Goal: Task Accomplishment & Management: Manage account settings

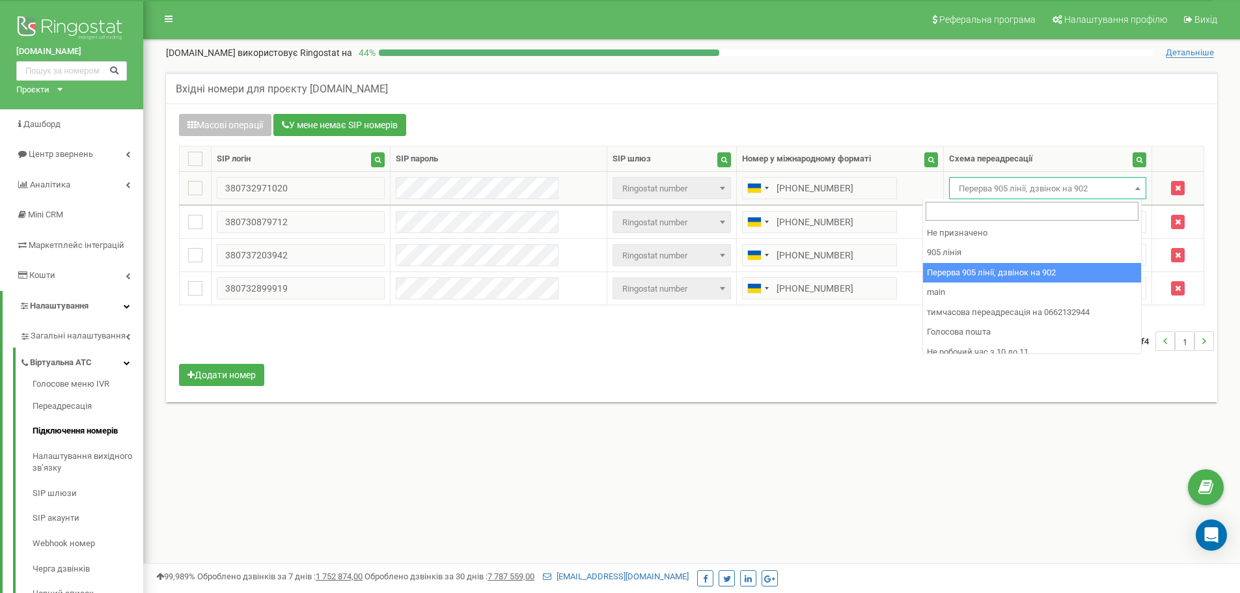
click at [969, 192] on span "Перерва 905 лінії, дзвінок на 902" at bounding box center [1047, 189] width 189 height 18
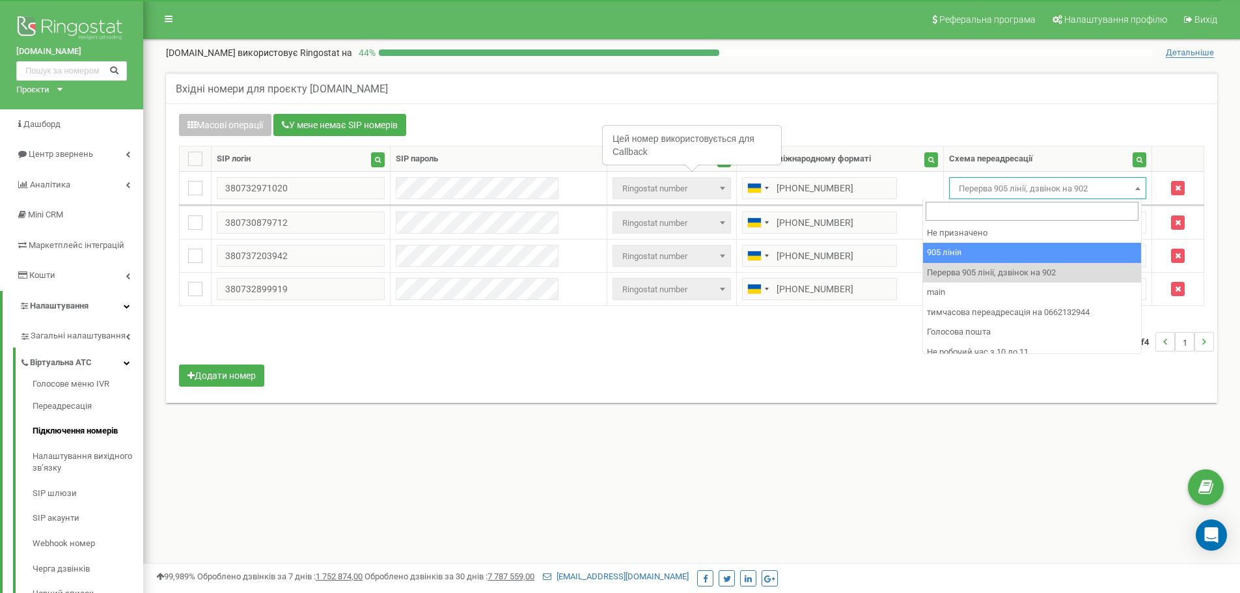
select select "173559"
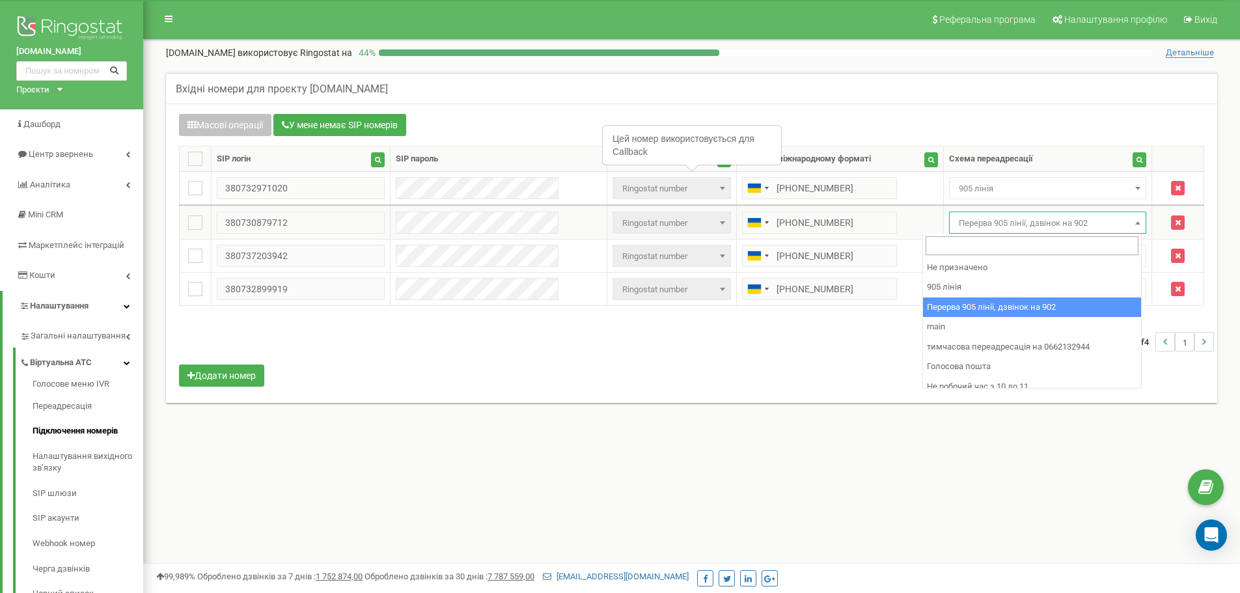
click at [974, 217] on span "Перерва 905 лінії, дзвінок на 902" at bounding box center [1047, 223] width 189 height 18
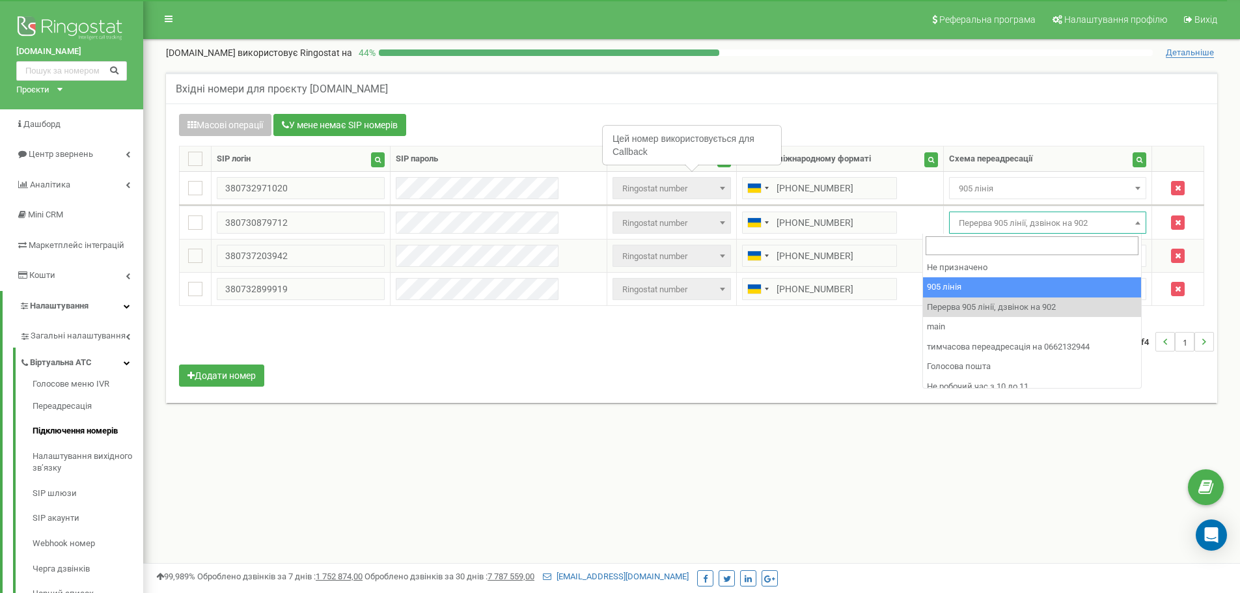
drag, startPoint x: 1001, startPoint y: 286, endPoint x: 984, endPoint y: 258, distance: 32.7
select select "173559"
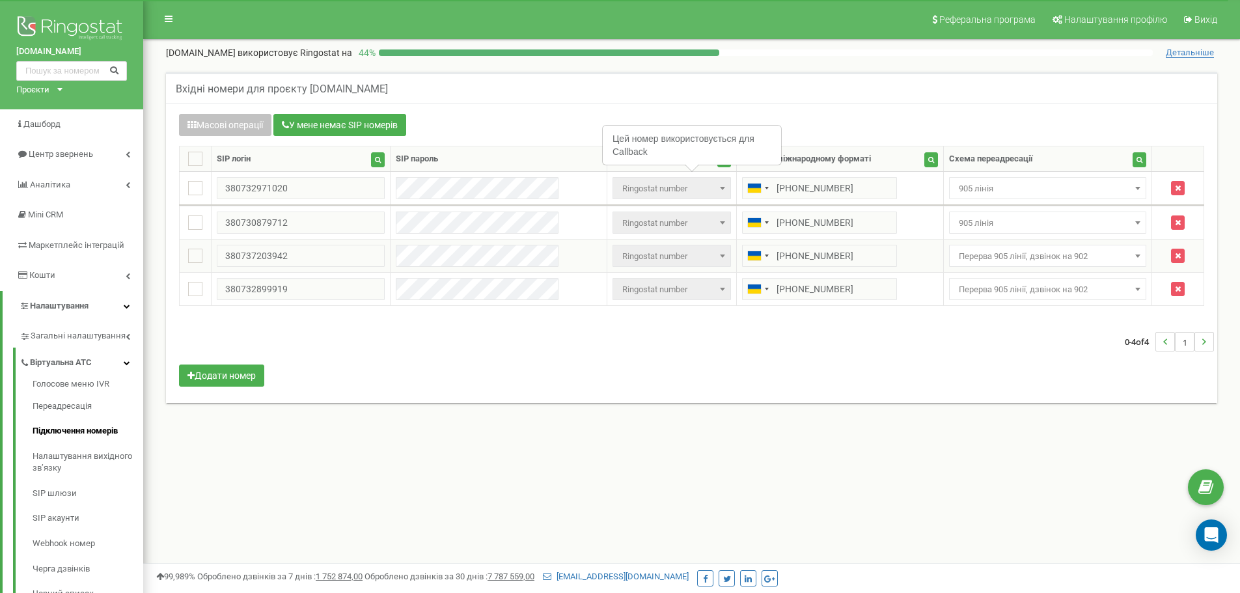
drag, startPoint x: 980, startPoint y: 254, endPoint x: 980, endPoint y: 266, distance: 12.4
click at [978, 254] on span "Перерва 905 лінії, дзвінок на 902" at bounding box center [1047, 256] width 189 height 18
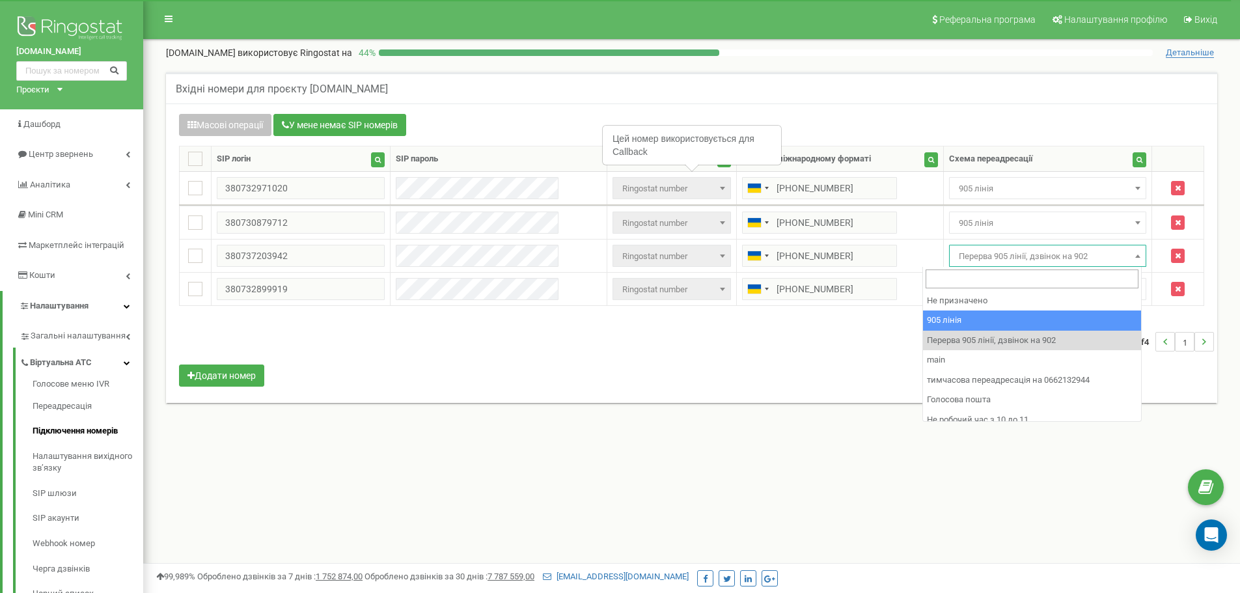
drag, startPoint x: 996, startPoint y: 323, endPoint x: 988, endPoint y: 313, distance: 12.9
select select "173559"
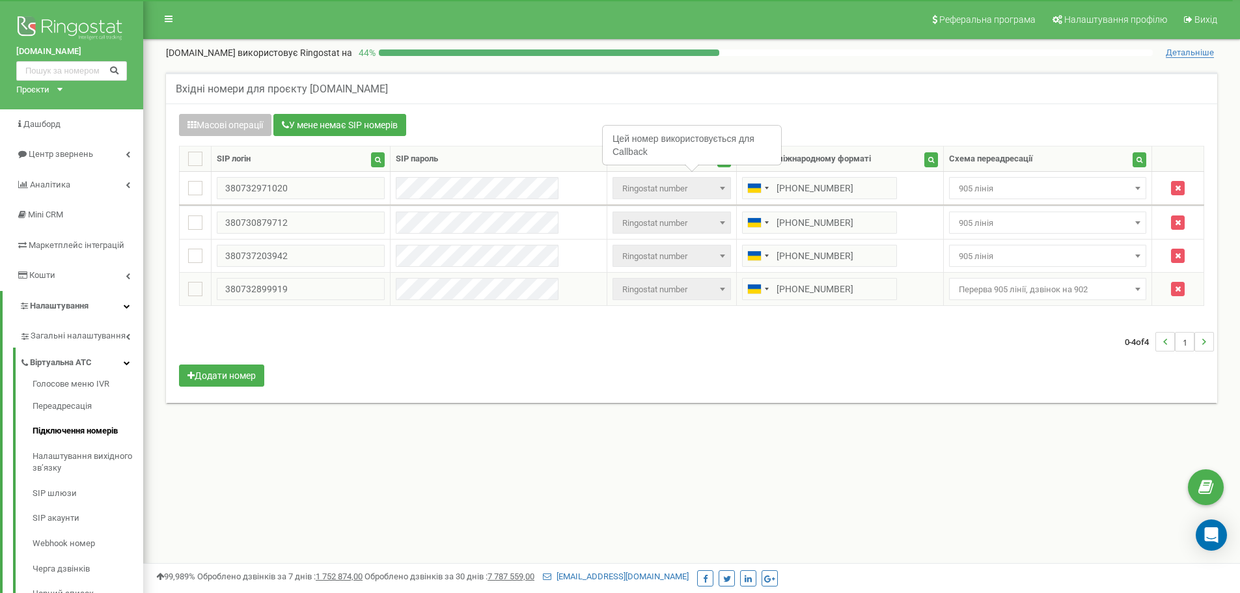
click at [974, 288] on span "Перерва 905 лінії, дзвінок на 902" at bounding box center [1047, 289] width 189 height 18
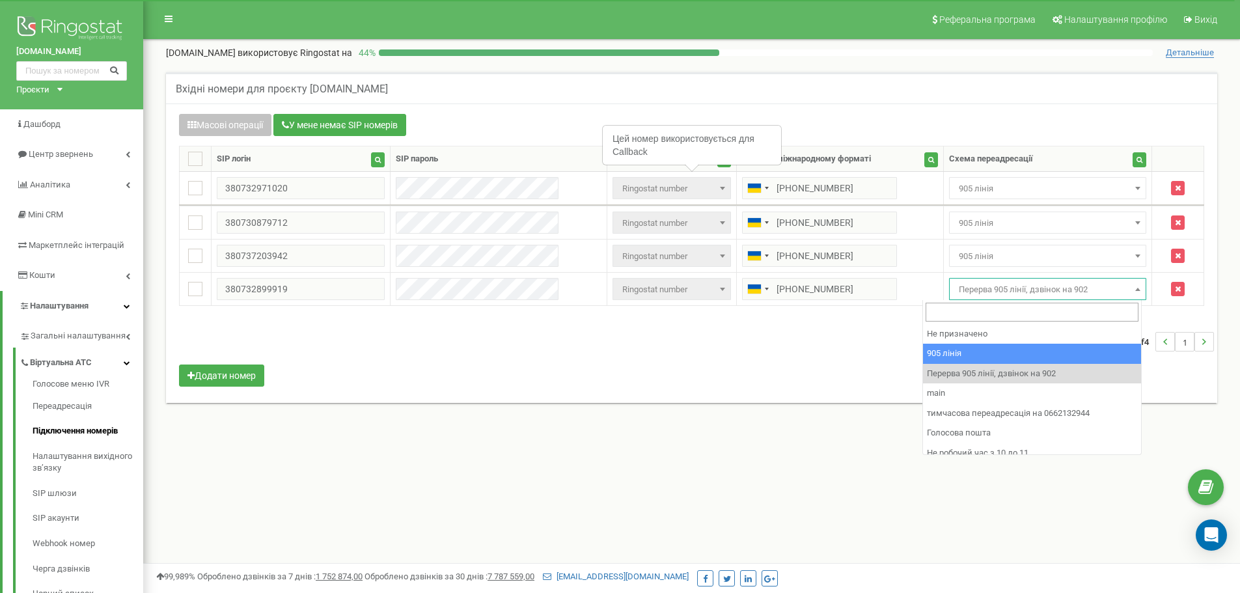
select select "173559"
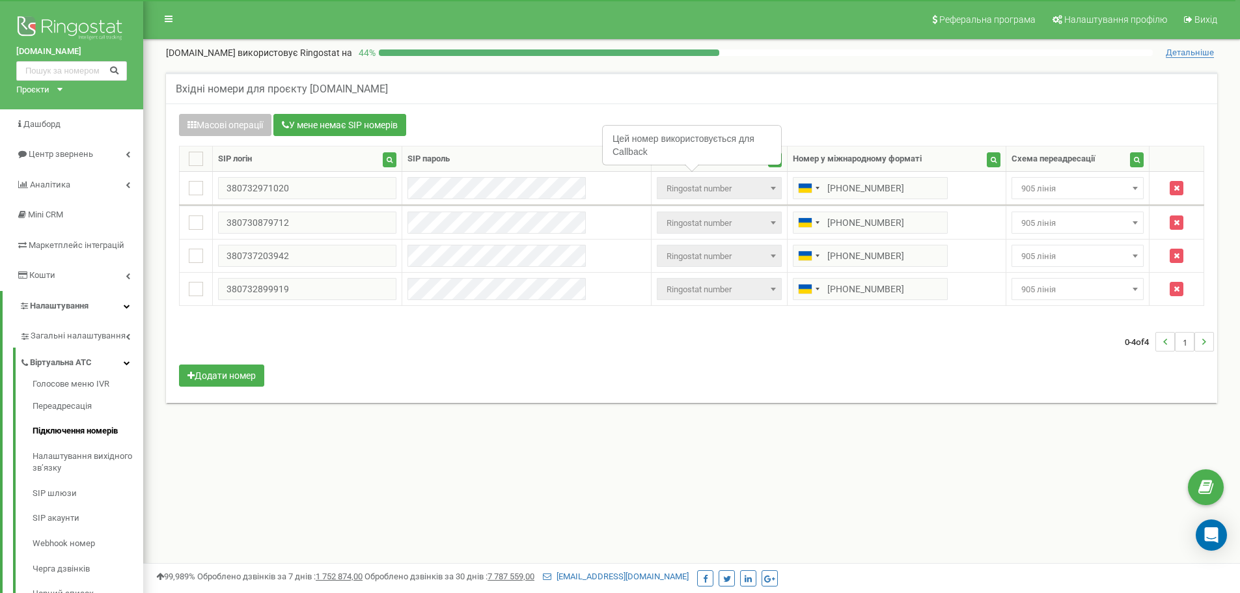
click at [943, 359] on div "0-4 of 4 1" at bounding box center [691, 342] width 1045 height 46
drag, startPoint x: 1035, startPoint y: 179, endPoint x: 1046, endPoint y: 193, distance: 17.7
click at [1037, 179] on span "905 лінія" at bounding box center [1077, 188] width 132 height 22
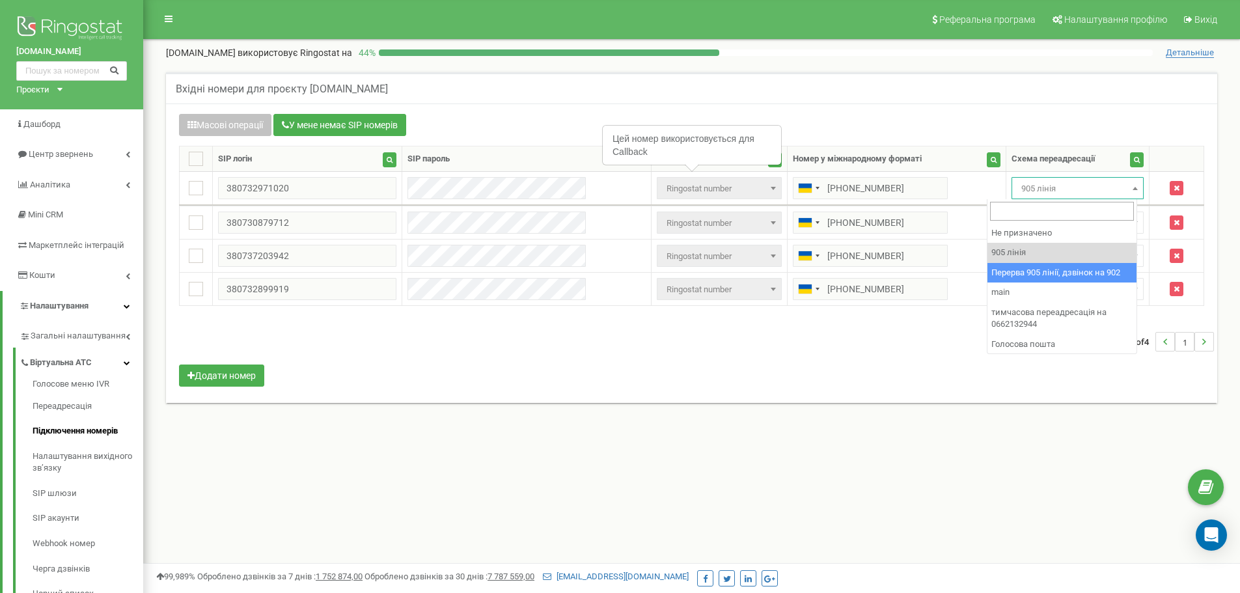
select select "173564"
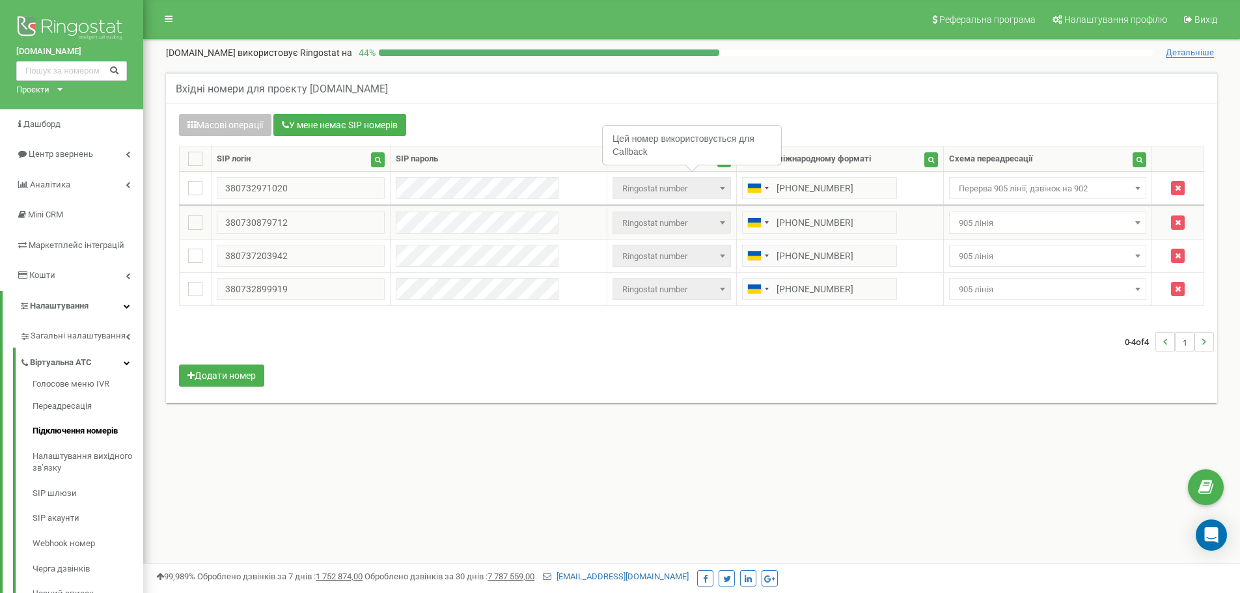
click at [1013, 220] on span "905 лінія" at bounding box center [1047, 223] width 189 height 18
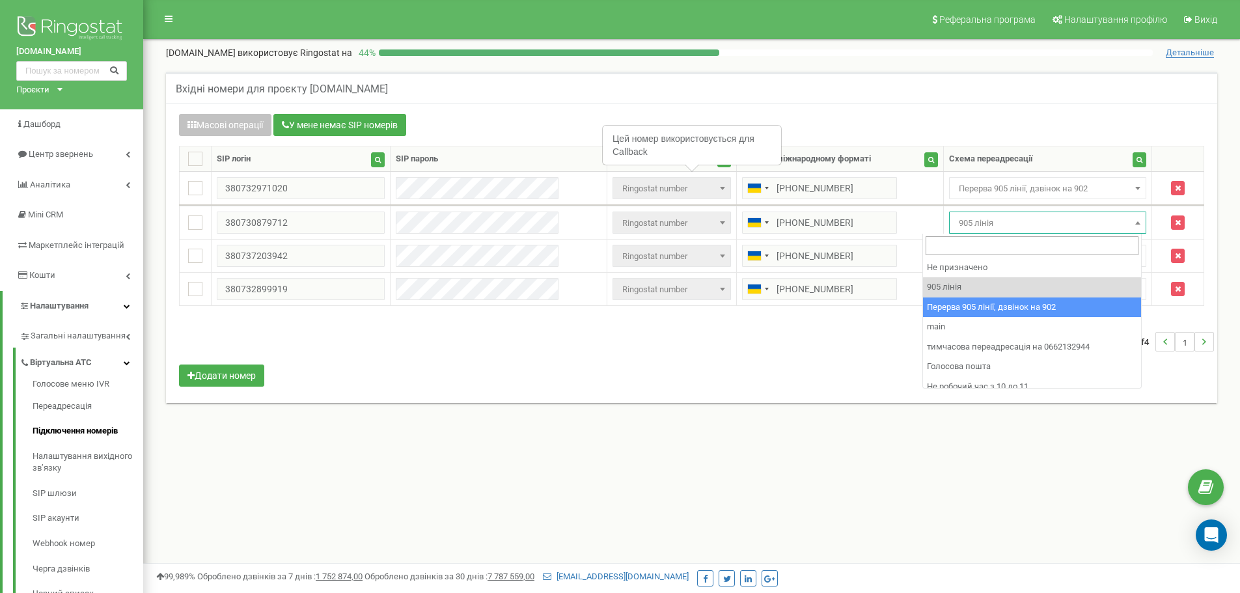
select select "173564"
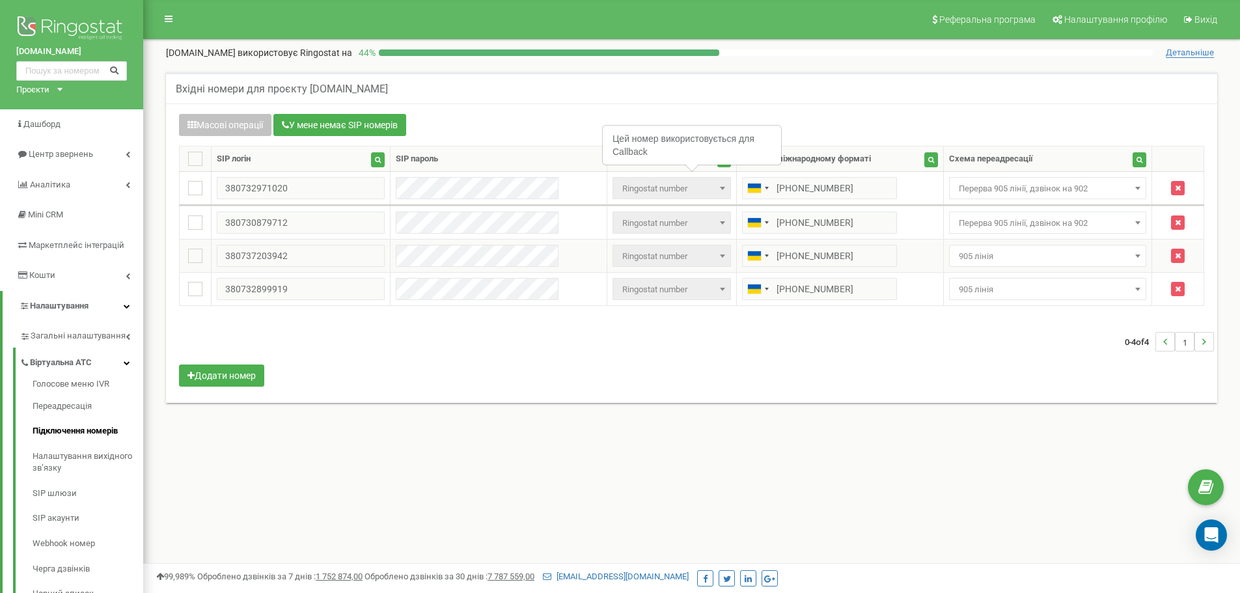
drag, startPoint x: 1020, startPoint y: 256, endPoint x: 1026, endPoint y: 265, distance: 9.9
click at [1021, 259] on span "905 лінія" at bounding box center [1047, 256] width 189 height 18
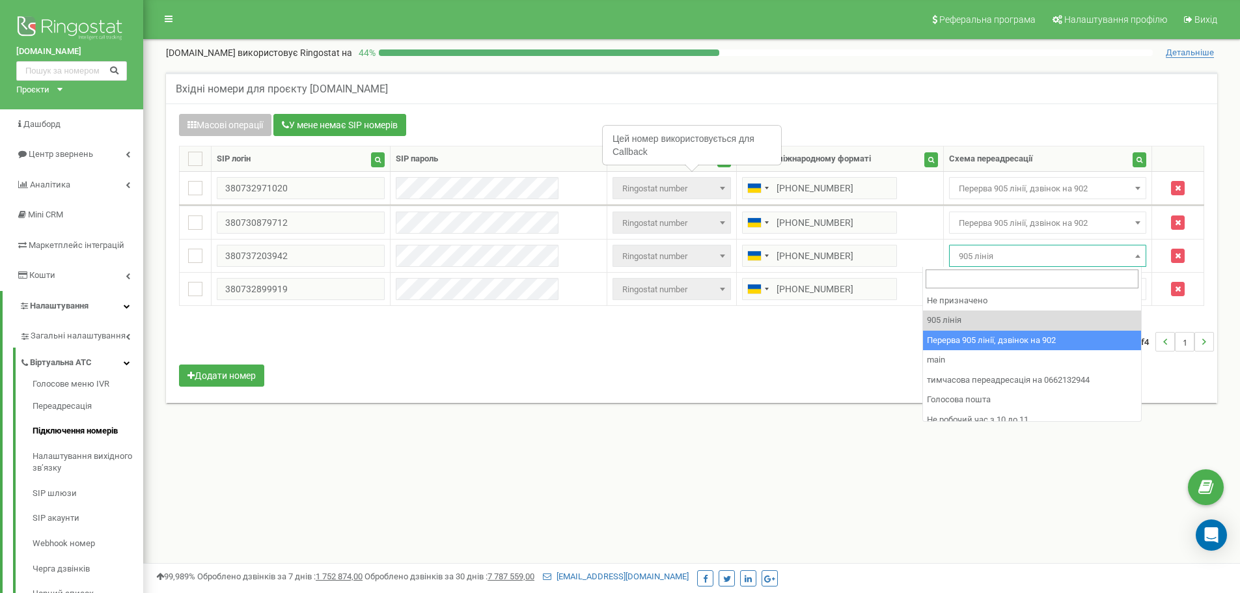
drag, startPoint x: 1096, startPoint y: 346, endPoint x: 1056, endPoint y: 312, distance: 52.7
select select "173564"
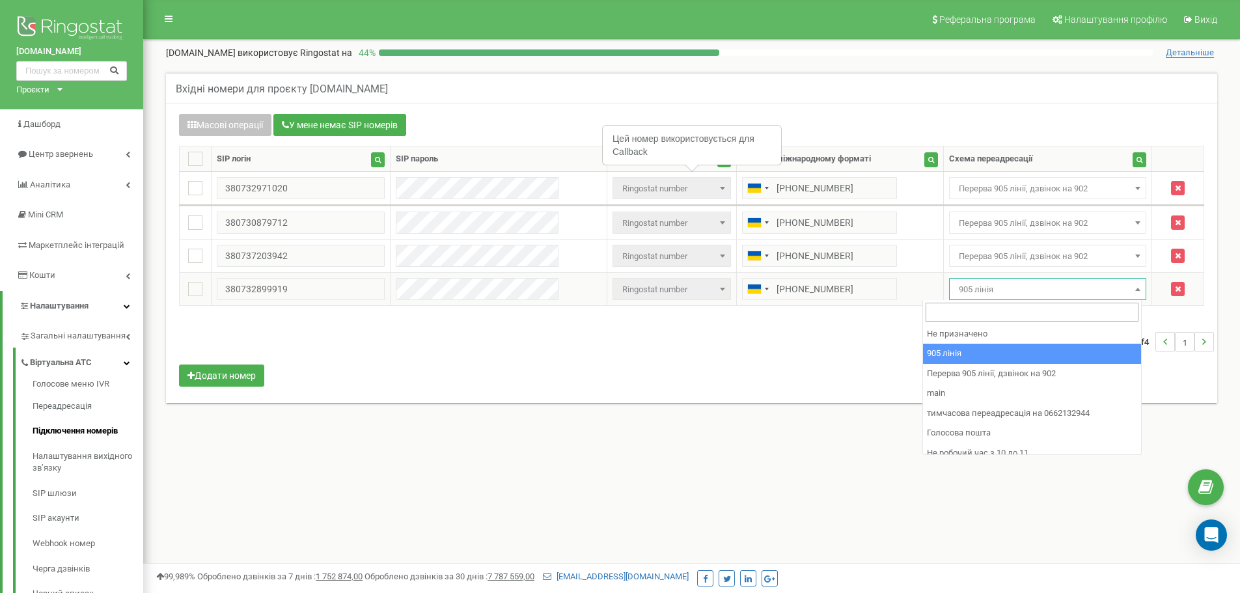
click at [1025, 281] on span "905 лінія" at bounding box center [1047, 289] width 189 height 18
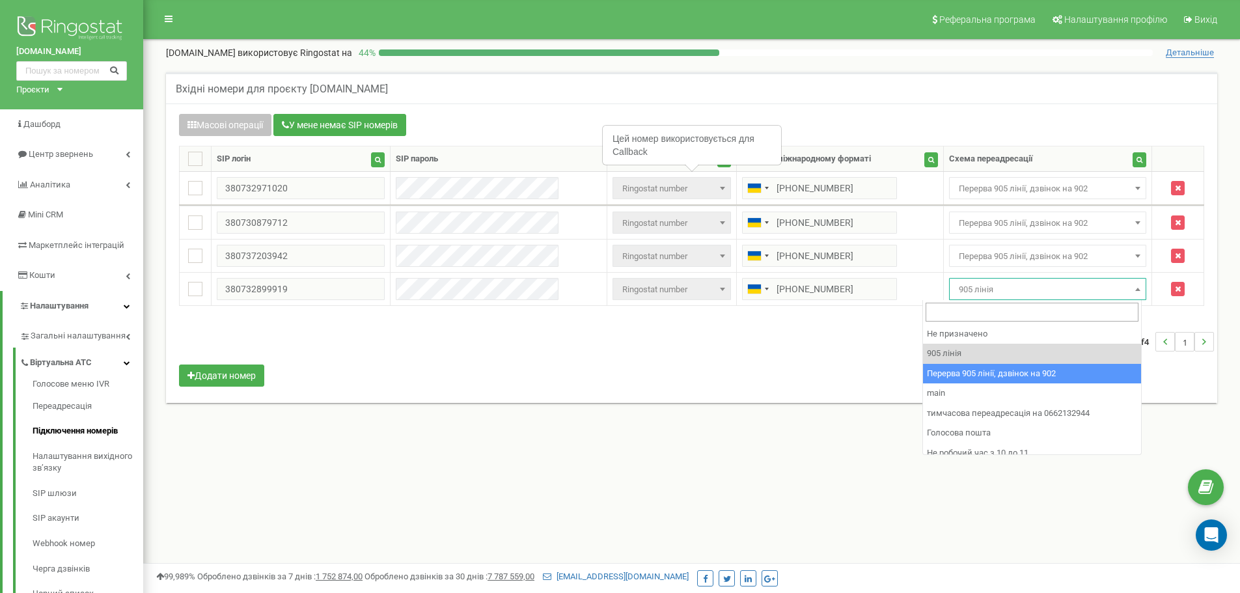
drag, startPoint x: 1099, startPoint y: 377, endPoint x: 1055, endPoint y: 355, distance: 49.5
select select "173564"
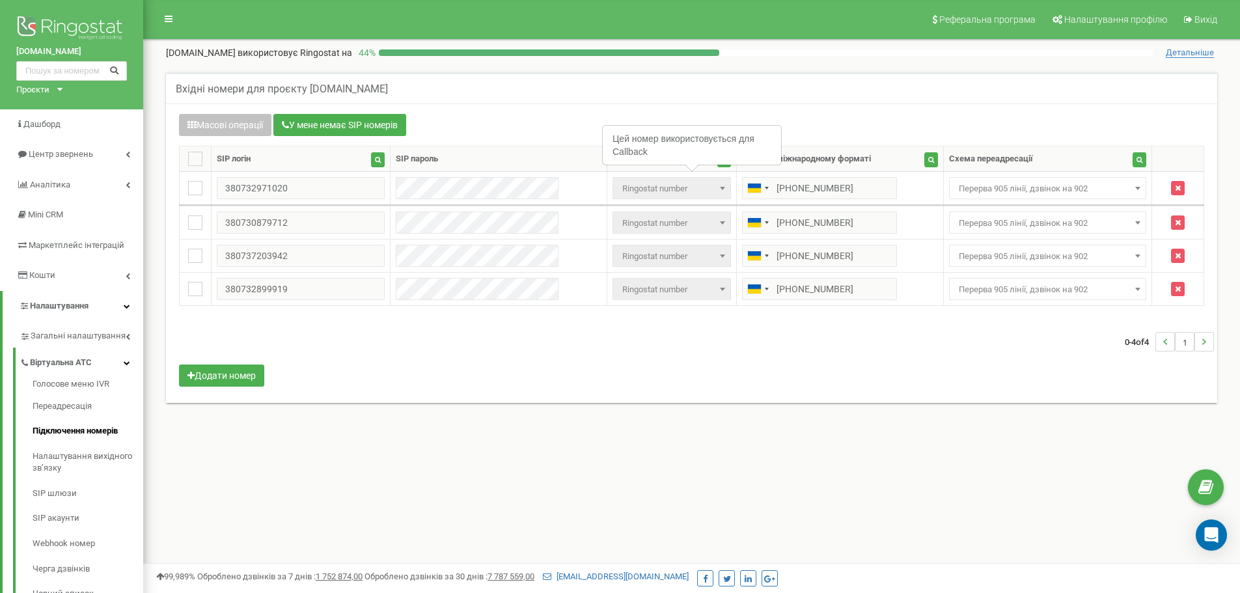
drag, startPoint x: 1041, startPoint y: 349, endPoint x: 1023, endPoint y: 339, distance: 20.4
click at [1035, 346] on div "0-4 of 4 1" at bounding box center [691, 342] width 1045 height 46
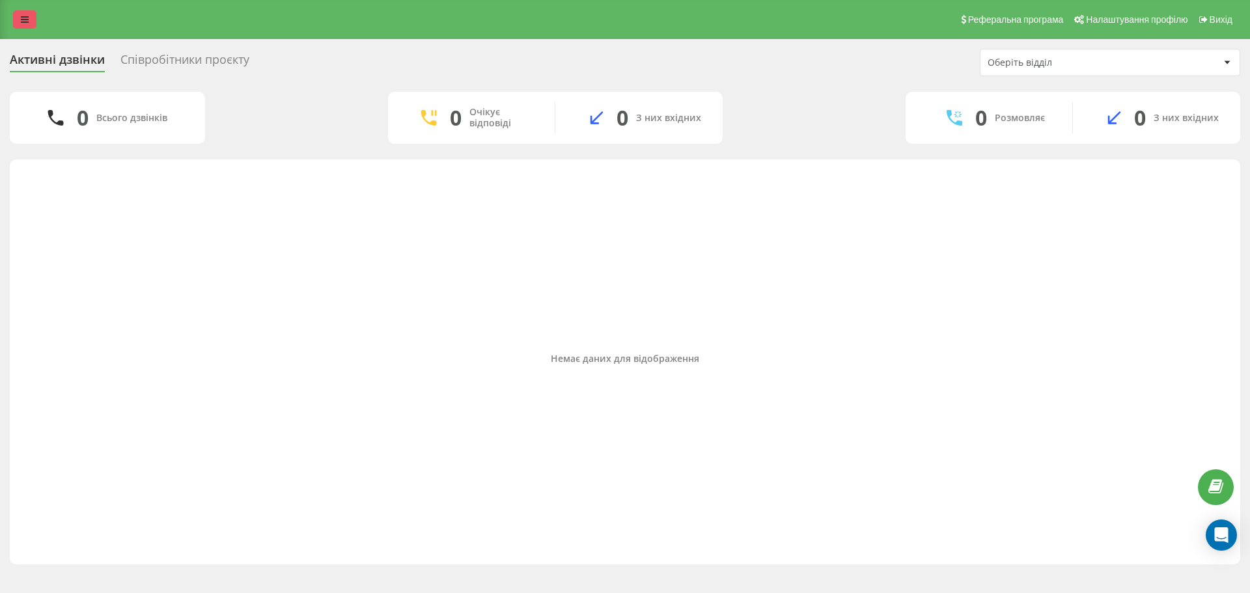
click at [20, 12] on link at bounding box center [24, 19] width 23 height 18
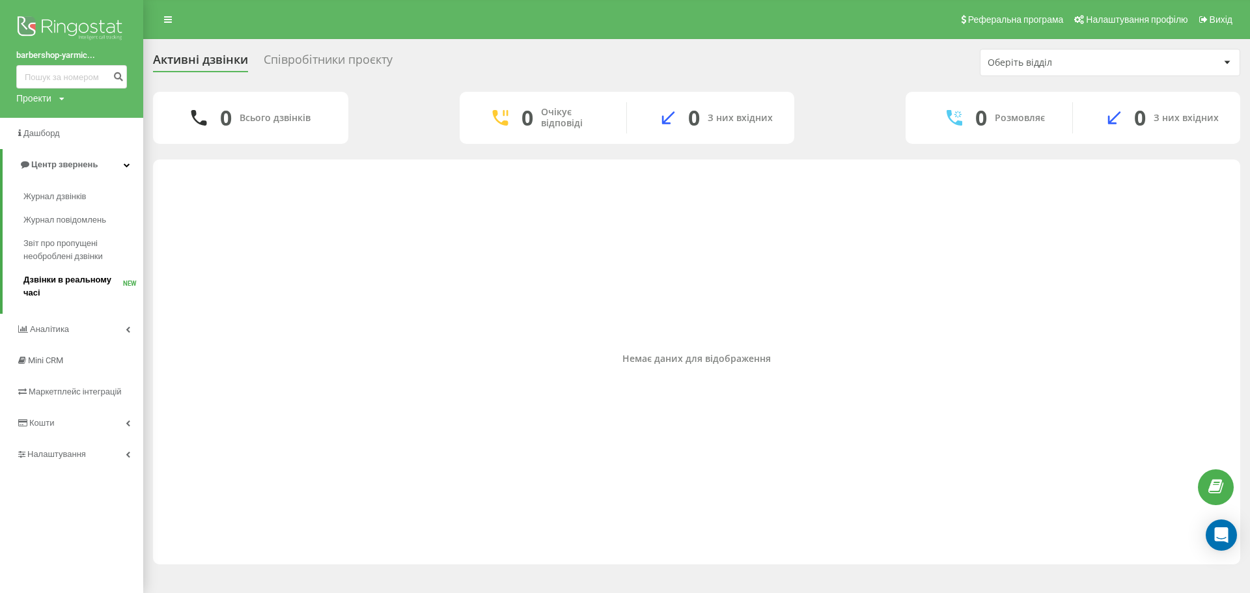
click at [92, 279] on span "Дзвінки в реальному часі" at bounding box center [73, 286] width 100 height 26
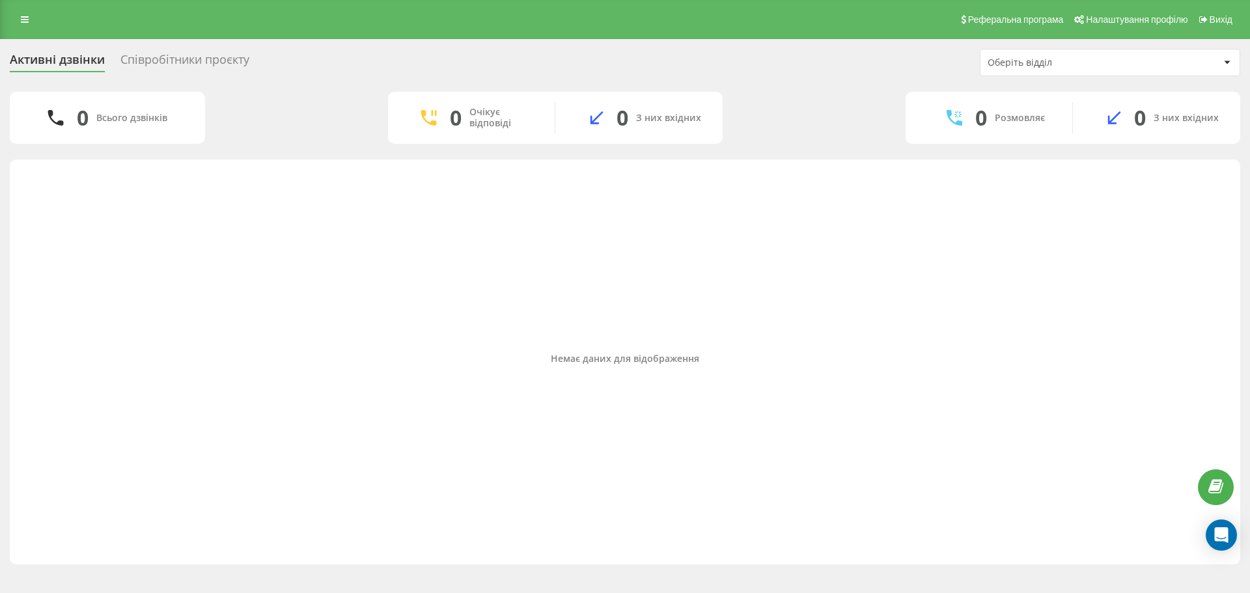
click at [25, 10] on div "Реферальна програма Налаштування профілю Вихід" at bounding box center [625, 19] width 1250 height 39
click at [23, 18] on icon at bounding box center [25, 19] width 8 height 9
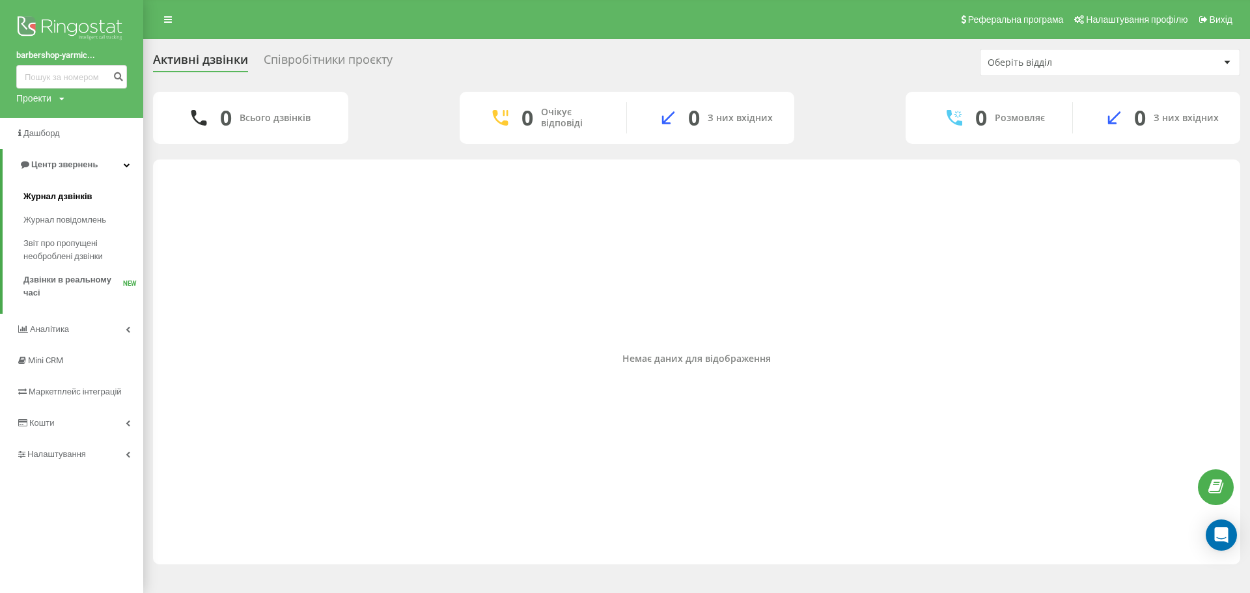
click at [68, 198] on span "Журнал дзвінків" at bounding box center [57, 196] width 69 height 13
